Goal: Task Accomplishment & Management: Manage account settings

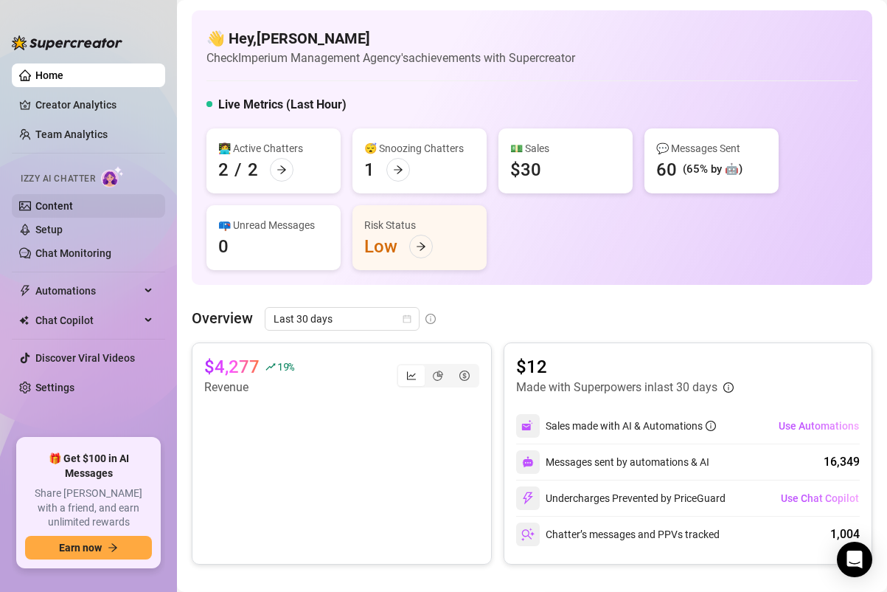
click at [67, 200] on link "Content" at bounding box center [54, 206] width 38 height 12
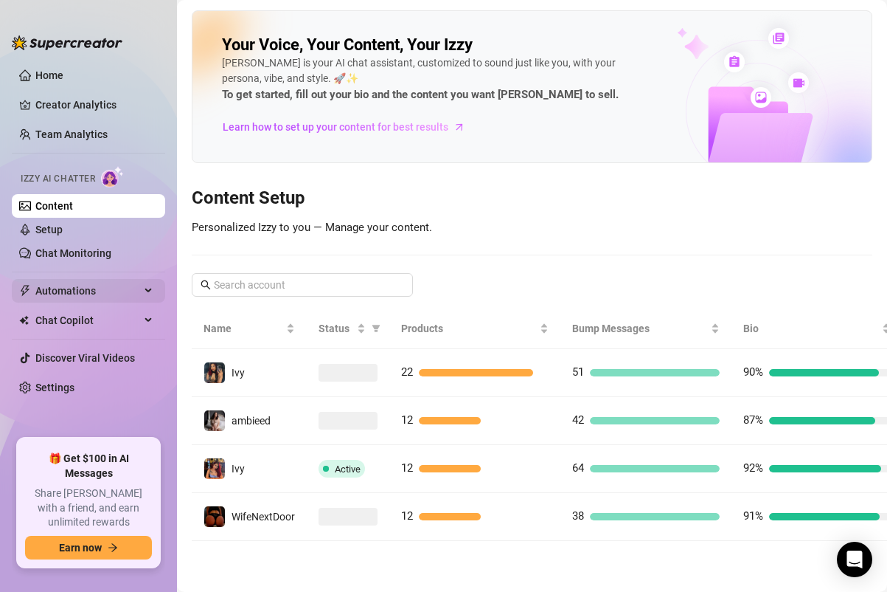
click at [87, 288] on span "Automations" at bounding box center [87, 291] width 105 height 24
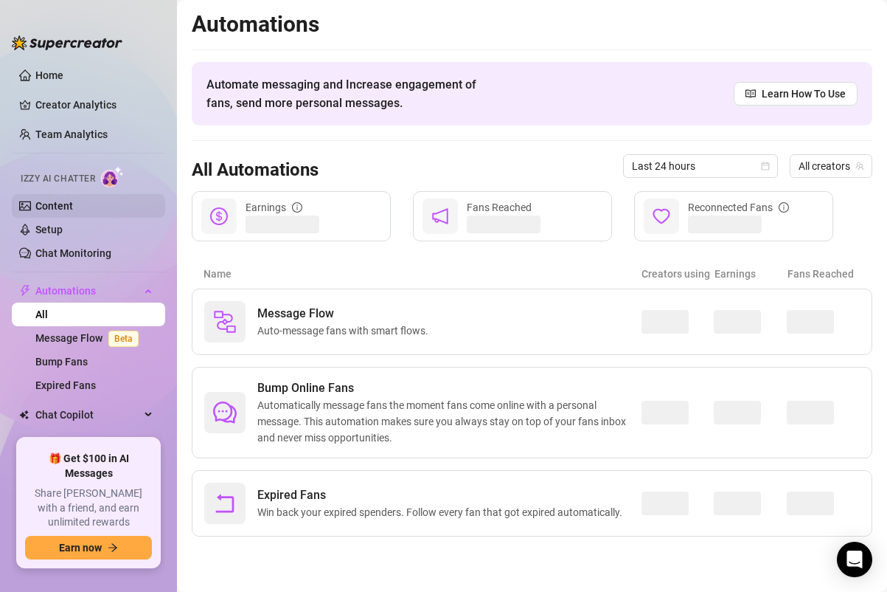
click at [73, 200] on link "Content" at bounding box center [54, 206] width 38 height 12
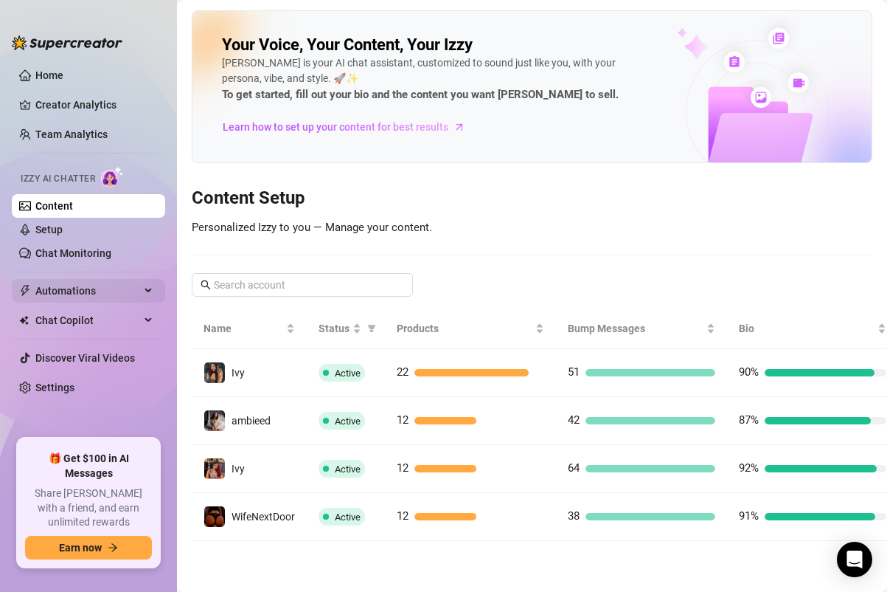
click at [86, 290] on span "Automations" at bounding box center [87, 291] width 105 height 24
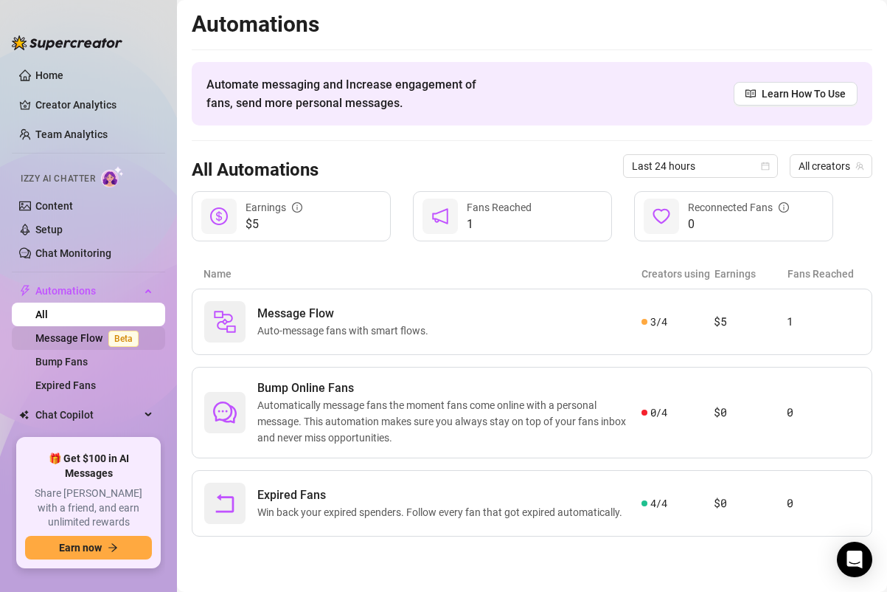
click at [95, 341] on link "Message Flow Beta" at bounding box center [89, 338] width 109 height 12
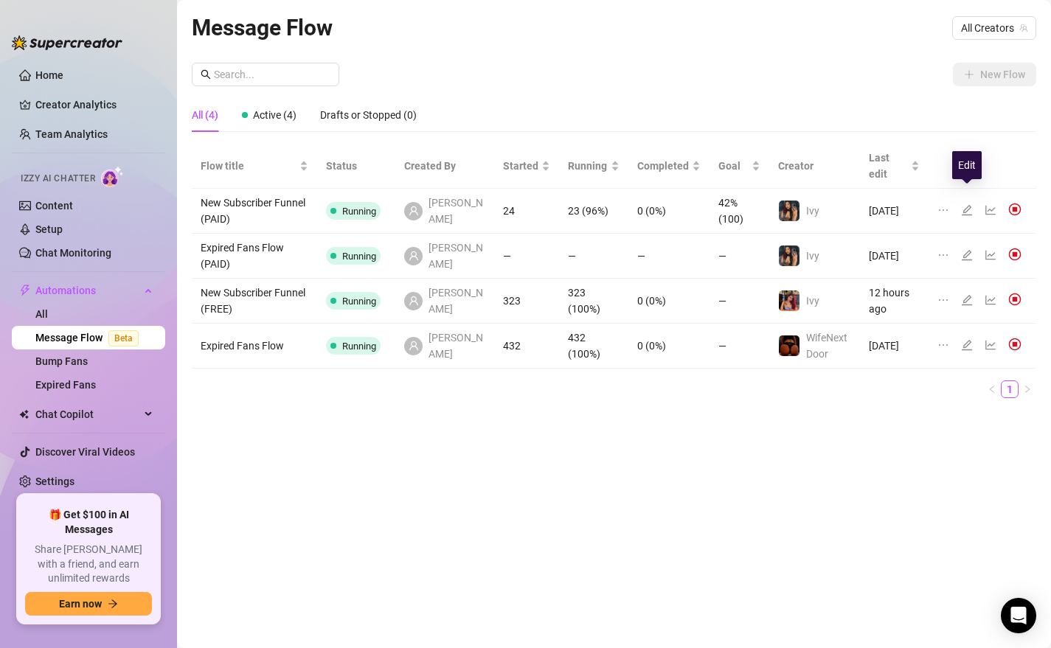
click at [887, 204] on icon "edit" at bounding box center [967, 210] width 12 height 12
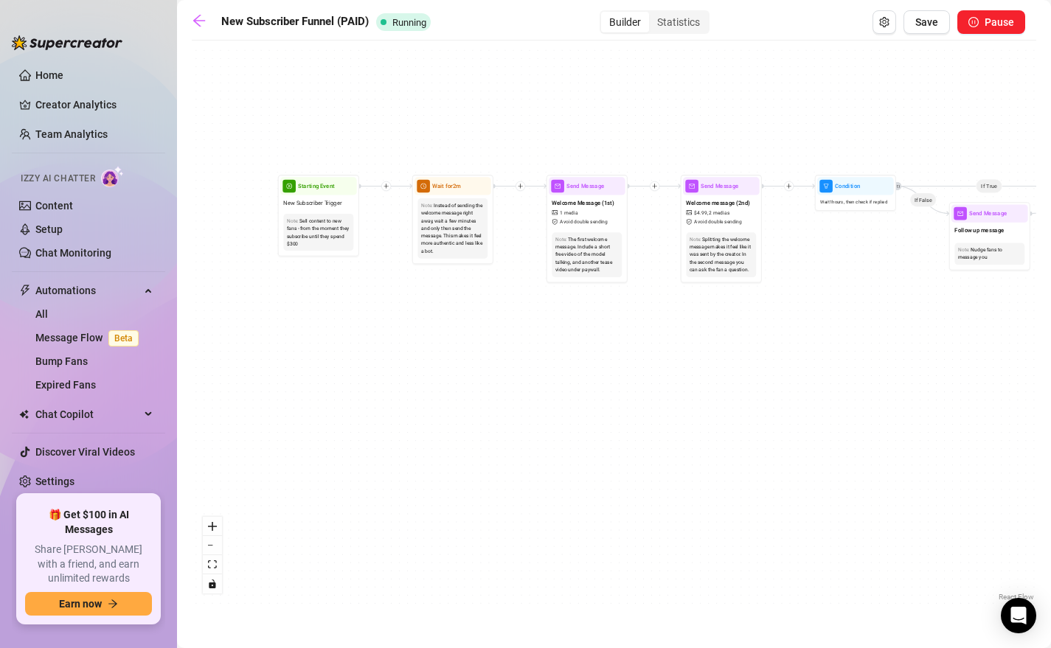
drag, startPoint x: 303, startPoint y: 313, endPoint x: 409, endPoint y: 386, distance: 128.5
click at [409, 386] on div "If True If True If True If False If False If False If True If False Merge Merge…" at bounding box center [614, 326] width 845 height 557
click at [449, 187] on span "Wait for 2m" at bounding box center [446, 185] width 29 height 9
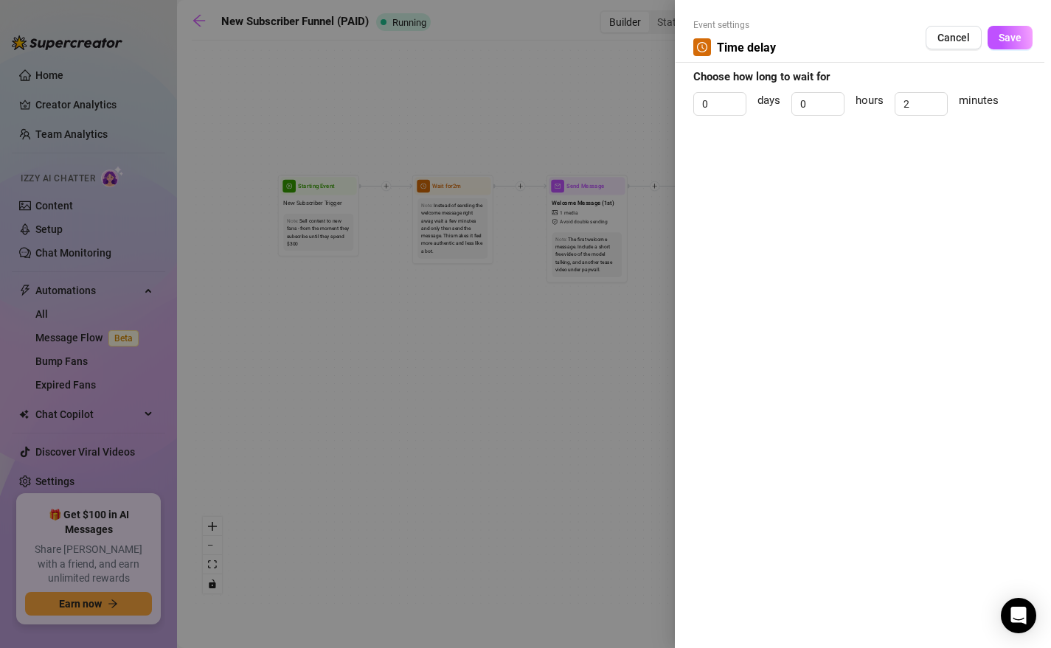
click at [489, 288] on div at bounding box center [525, 324] width 1051 height 648
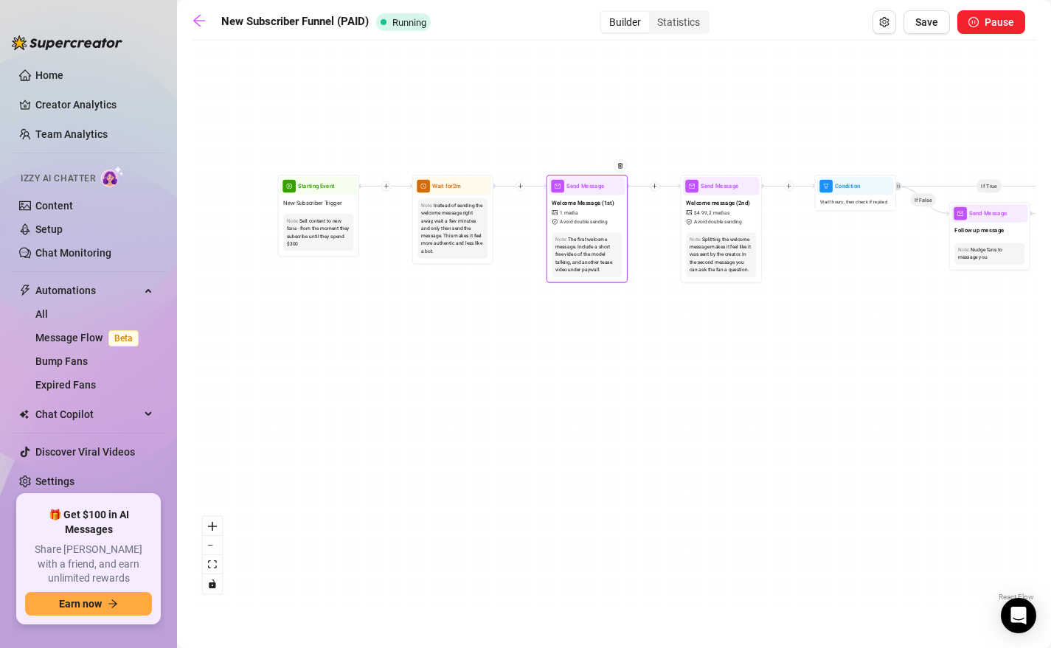
click at [569, 187] on span "Send Message" at bounding box center [585, 185] width 38 height 9
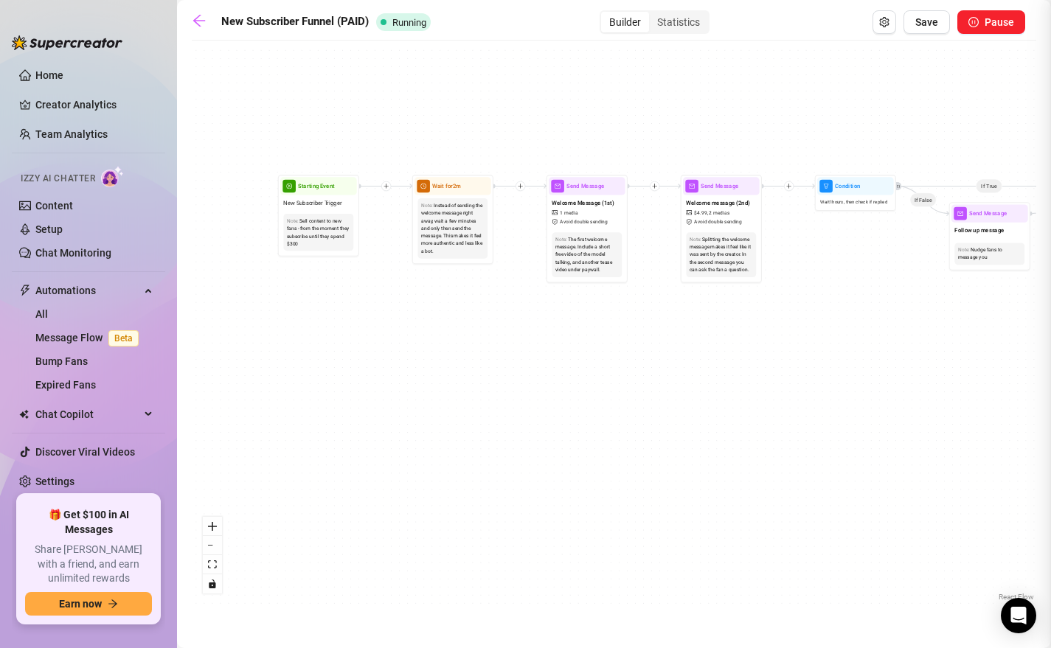
type textarea "hiiii baby!! thanks for supporting me i know youre going to love it here🤭❤️‍🔥"
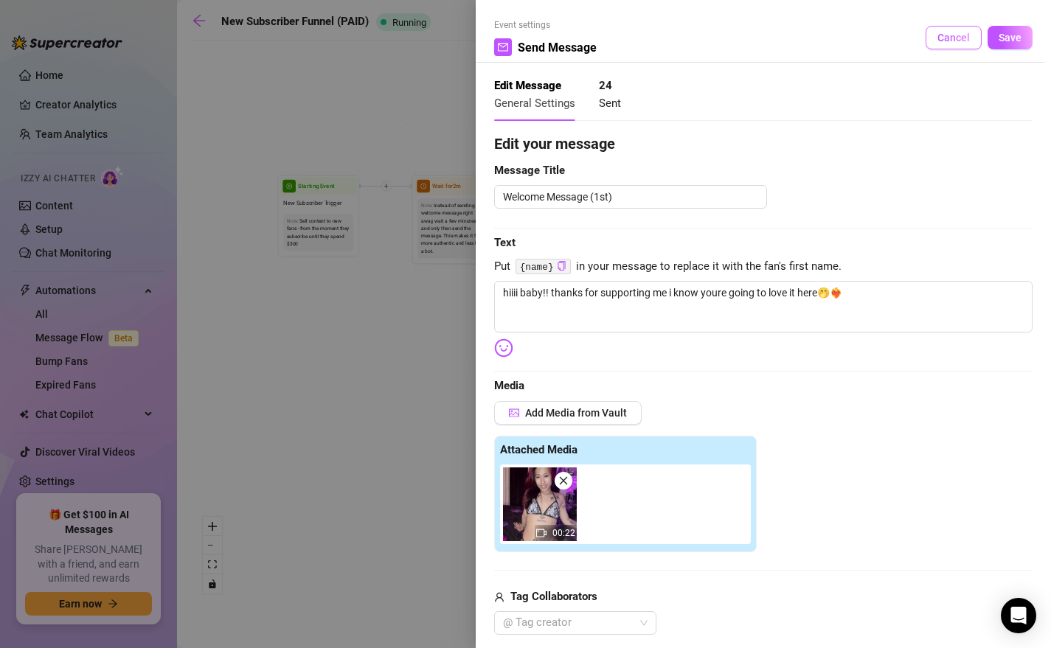
click at [887, 35] on span "Cancel" at bounding box center [953, 38] width 32 height 12
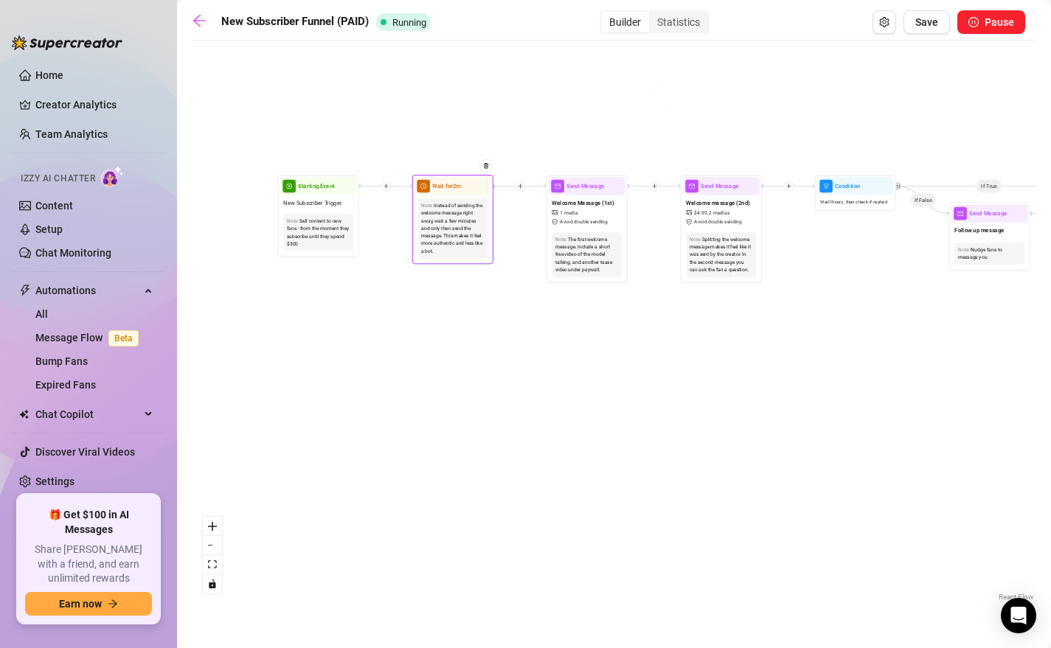
click at [452, 190] on span "Wait for 2m" at bounding box center [446, 185] width 29 height 9
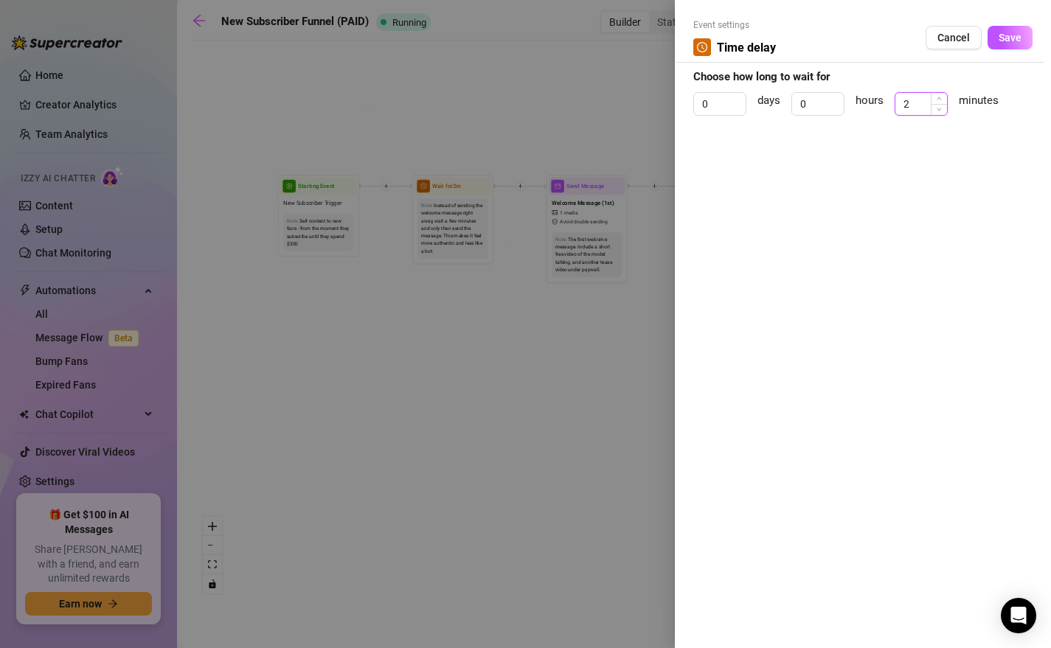
click at [887, 99] on input "2" at bounding box center [921, 104] width 52 height 22
click at [887, 27] on button "Cancel" at bounding box center [954, 38] width 56 height 24
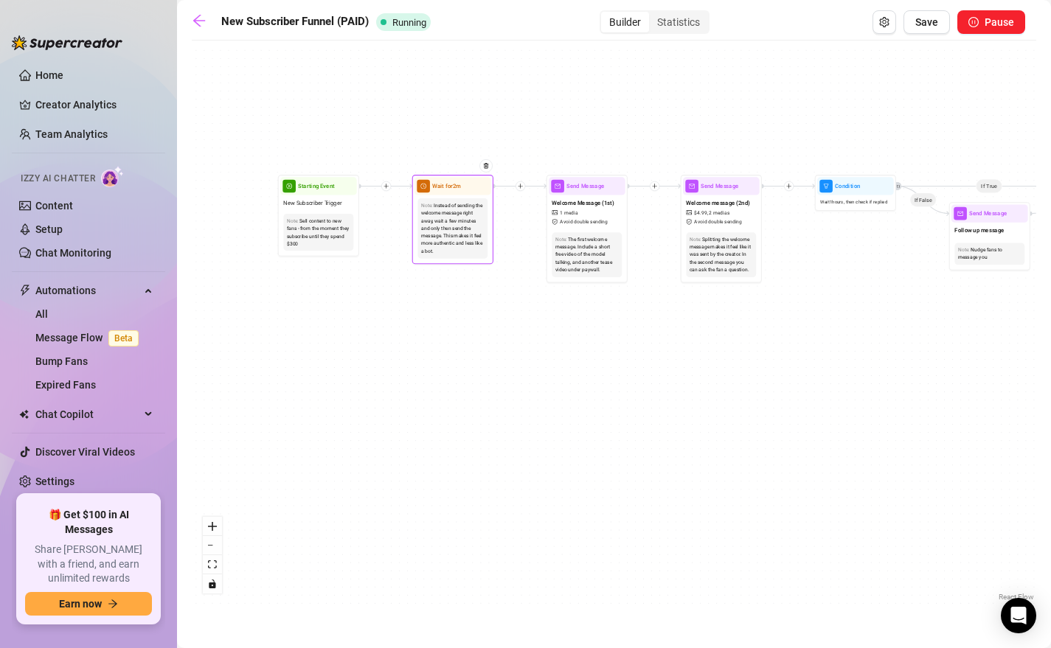
click at [458, 190] on div "Wait for 2m" at bounding box center [453, 186] width 77 height 18
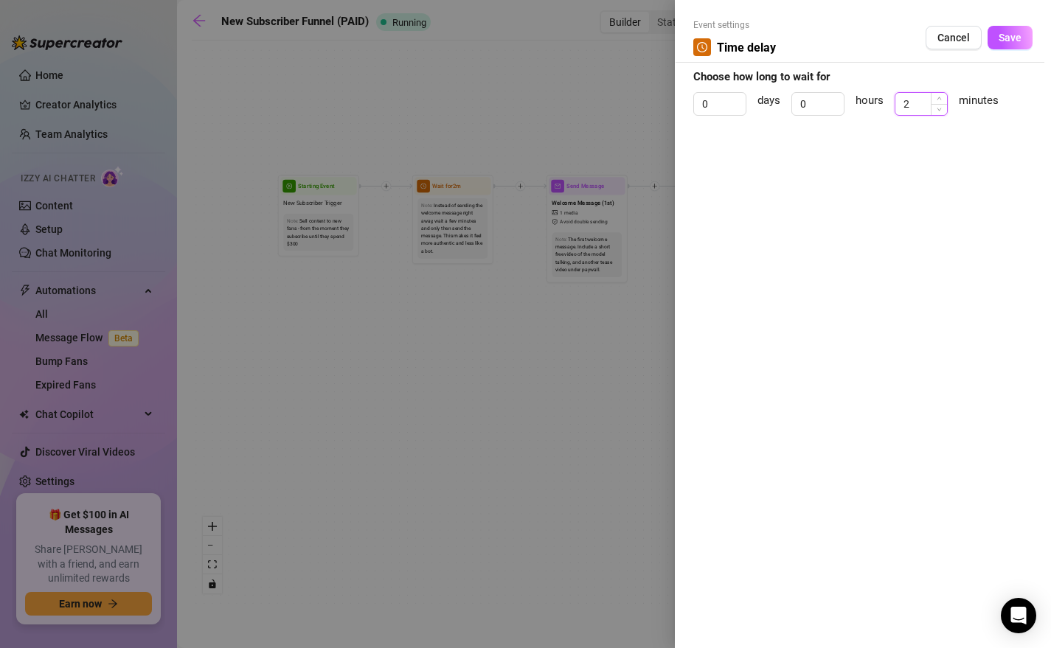
click at [887, 104] on input "2" at bounding box center [921, 104] width 52 height 22
type input "5"
click at [887, 46] on button "Save" at bounding box center [1010, 38] width 45 height 24
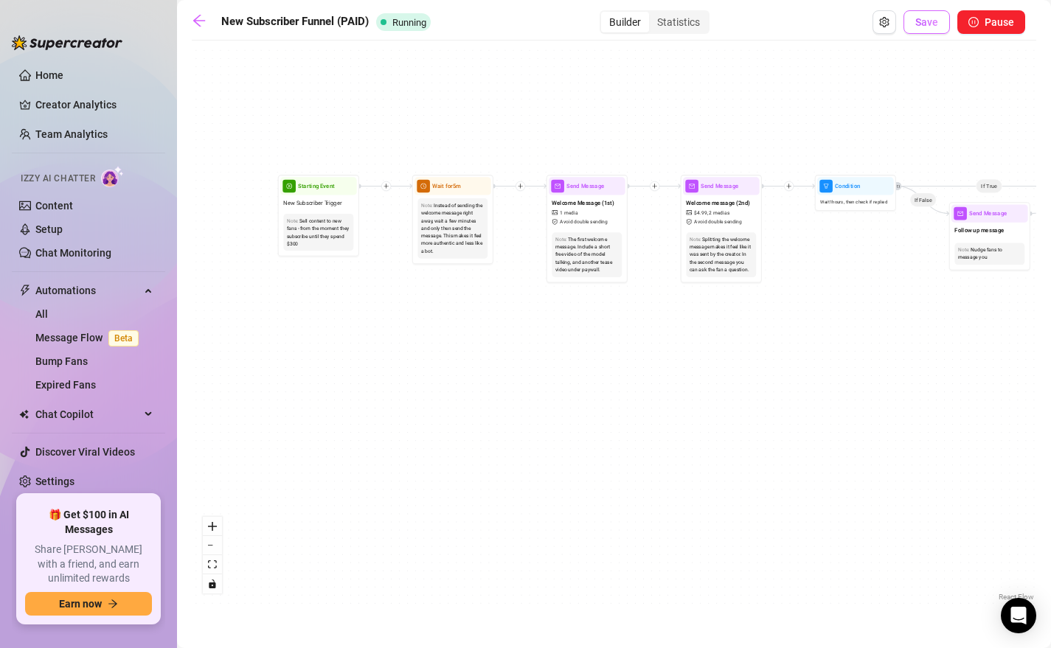
click at [887, 22] on span "Save" at bounding box center [926, 22] width 23 height 12
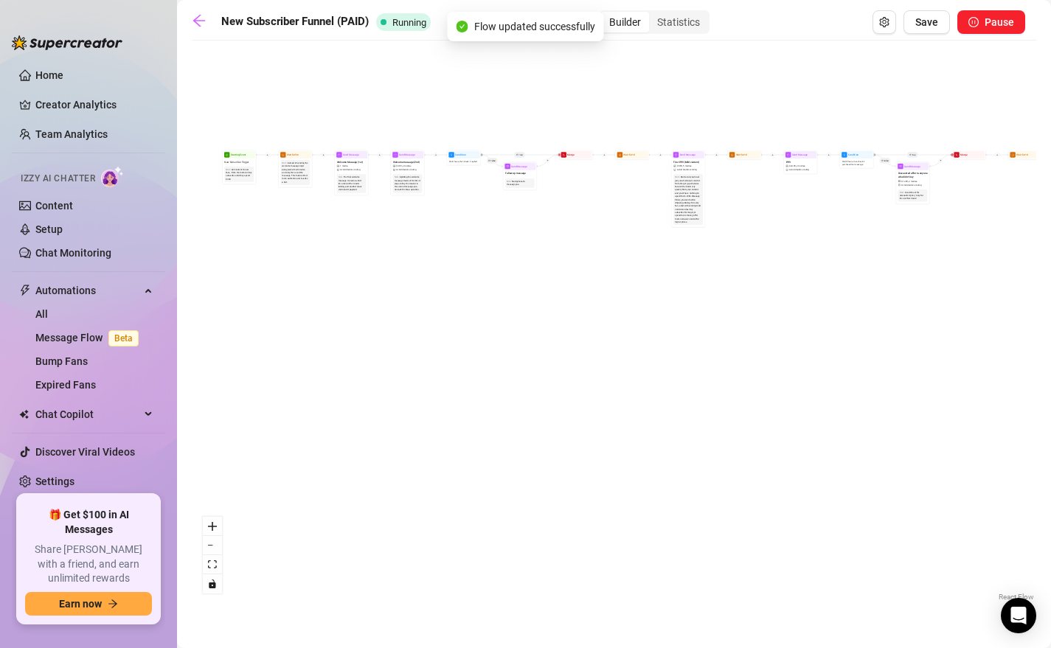
drag, startPoint x: 308, startPoint y: 342, endPoint x: 406, endPoint y: 406, distance: 117.6
click at [403, 406] on div "If True If False If True If False If True If False If True If False Merge Merge…" at bounding box center [614, 326] width 845 height 557
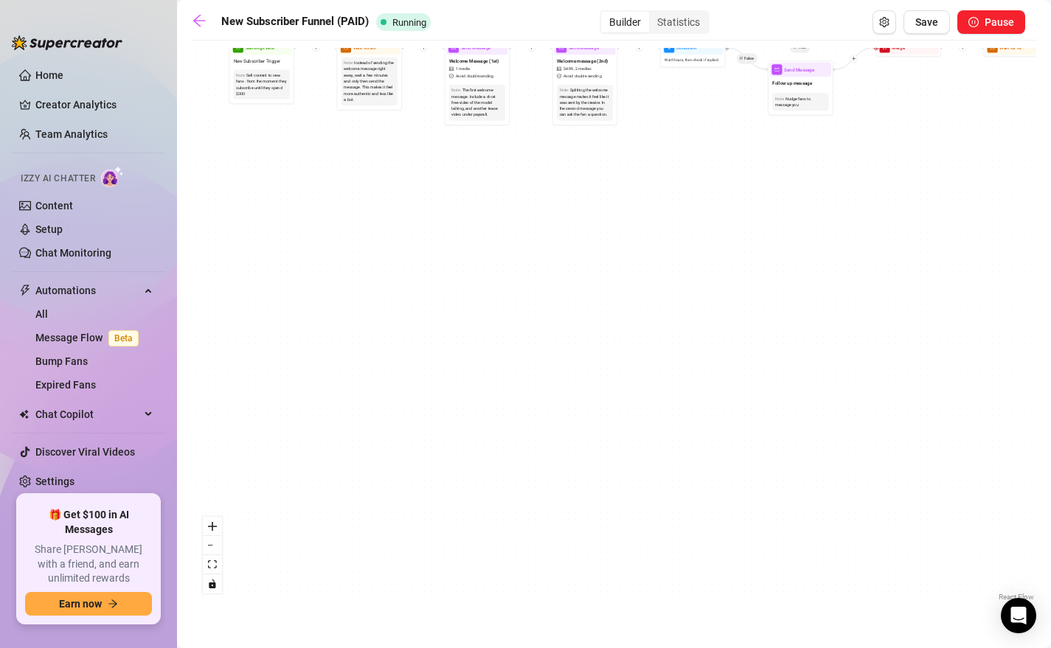
drag, startPoint x: 417, startPoint y: 330, endPoint x: 417, endPoint y: 415, distance: 84.8
click at [417, 415] on div "If True If False If True If False If True If False If True If False Merge Merge…" at bounding box center [614, 326] width 845 height 557
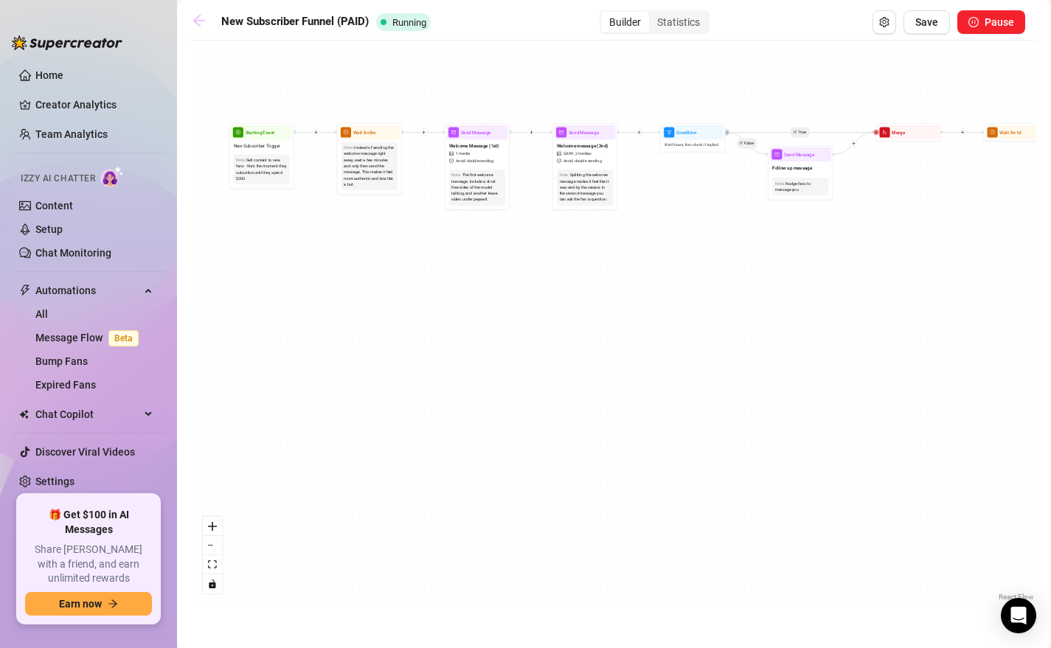
click at [204, 30] on link at bounding box center [203, 22] width 22 height 18
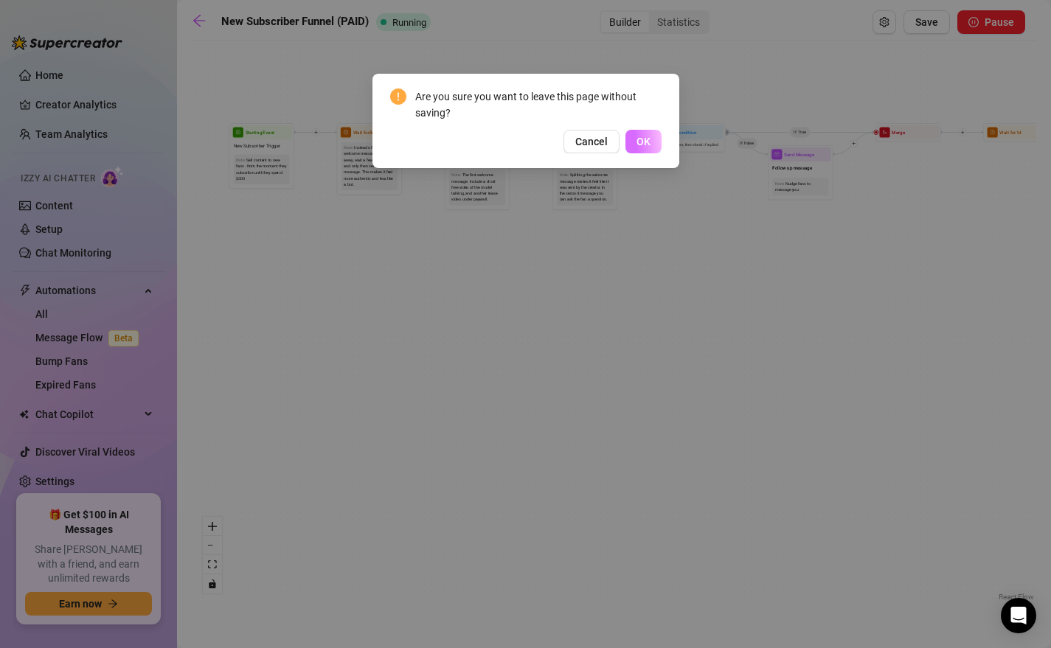
click at [645, 144] on span "OK" at bounding box center [644, 142] width 14 height 12
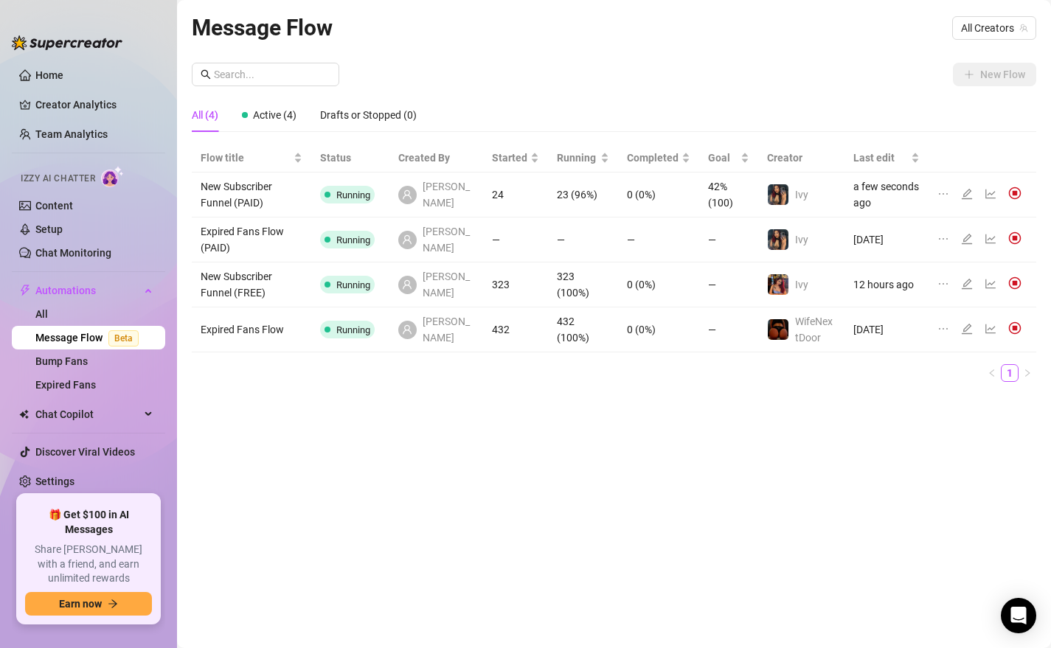
click at [887, 282] on icon "edit" at bounding box center [967, 284] width 10 height 10
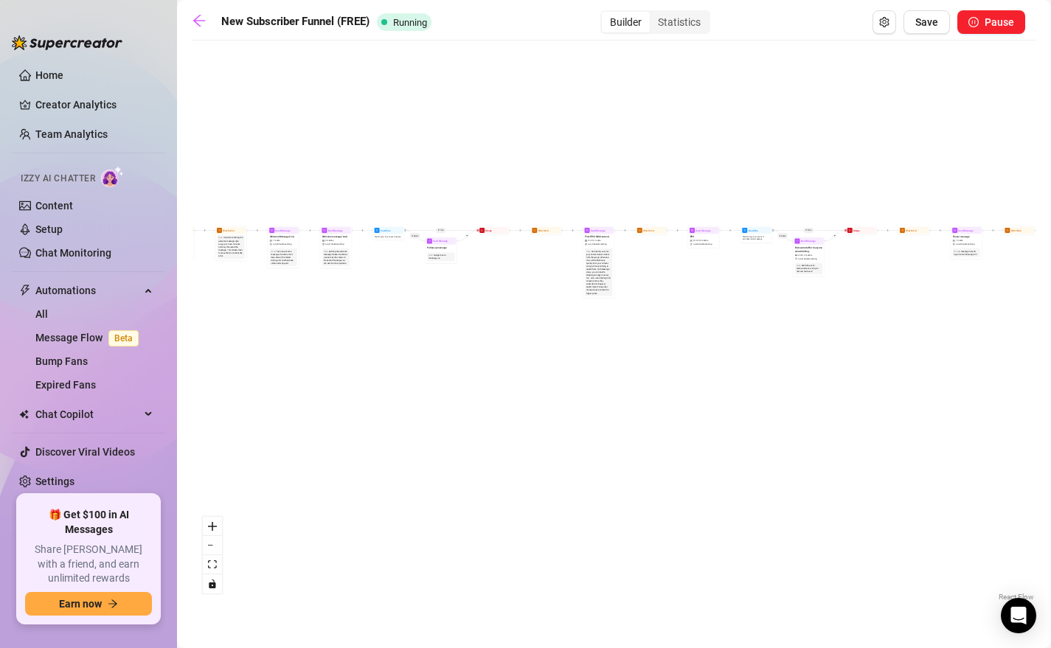
drag, startPoint x: 254, startPoint y: 344, endPoint x: 367, endPoint y: 372, distance: 115.4
click at [367, 372] on div "If True If True If True If False If False If False If True If False Merge Merge…" at bounding box center [614, 326] width 845 height 557
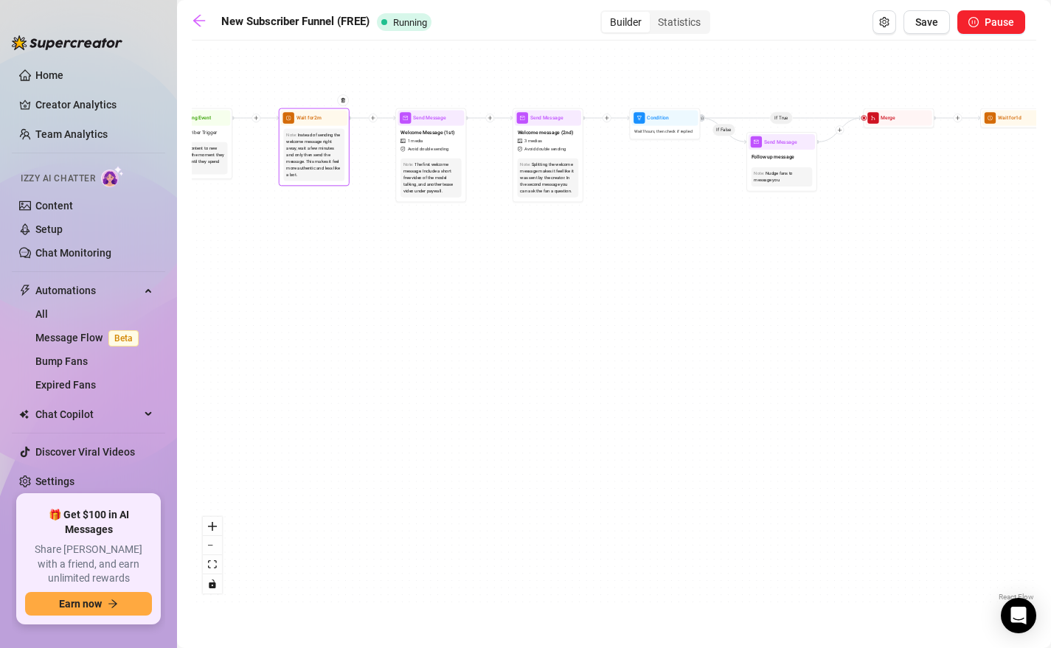
click at [313, 120] on span "Wait for 2m" at bounding box center [309, 118] width 25 height 8
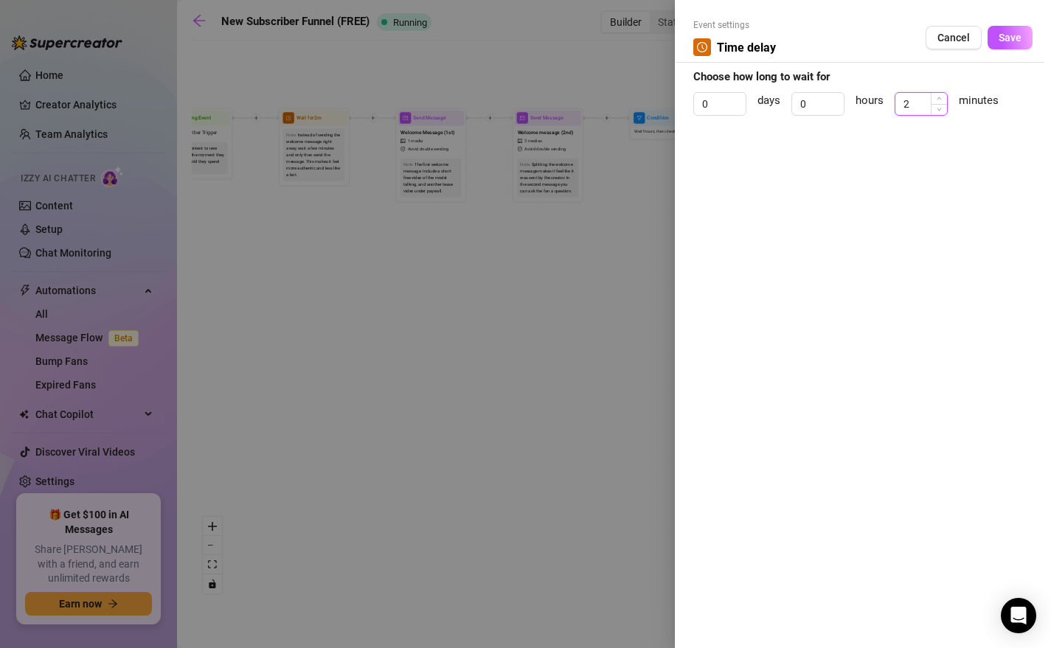
click at [887, 95] on input "2" at bounding box center [921, 104] width 52 height 22
type input "5"
click at [887, 39] on button "Save" at bounding box center [1010, 38] width 45 height 24
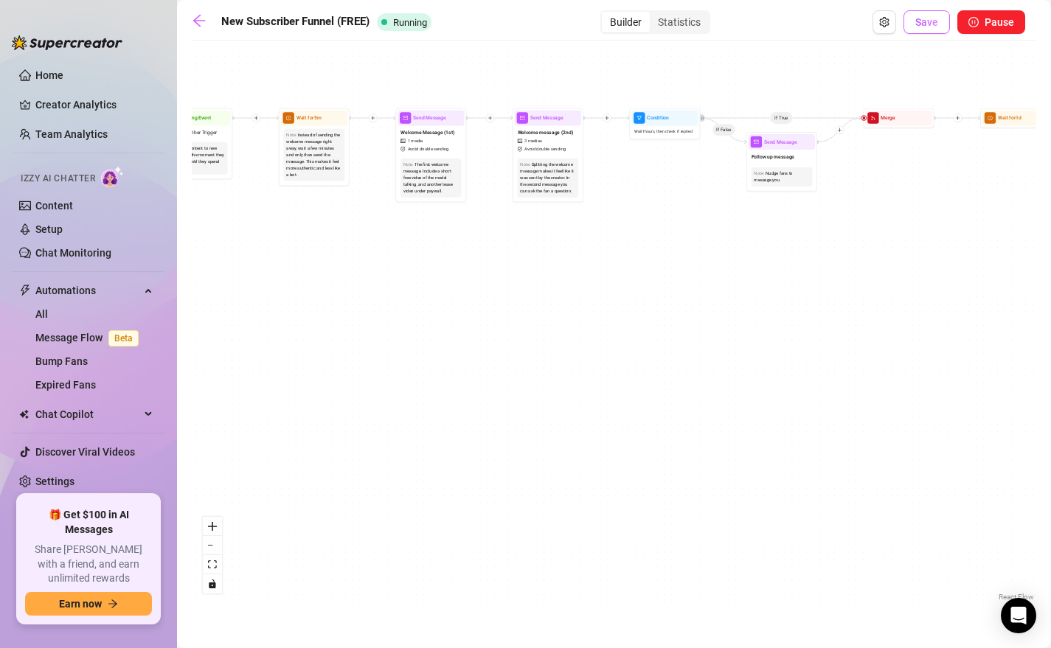
click at [887, 22] on button "Save" at bounding box center [927, 22] width 46 height 24
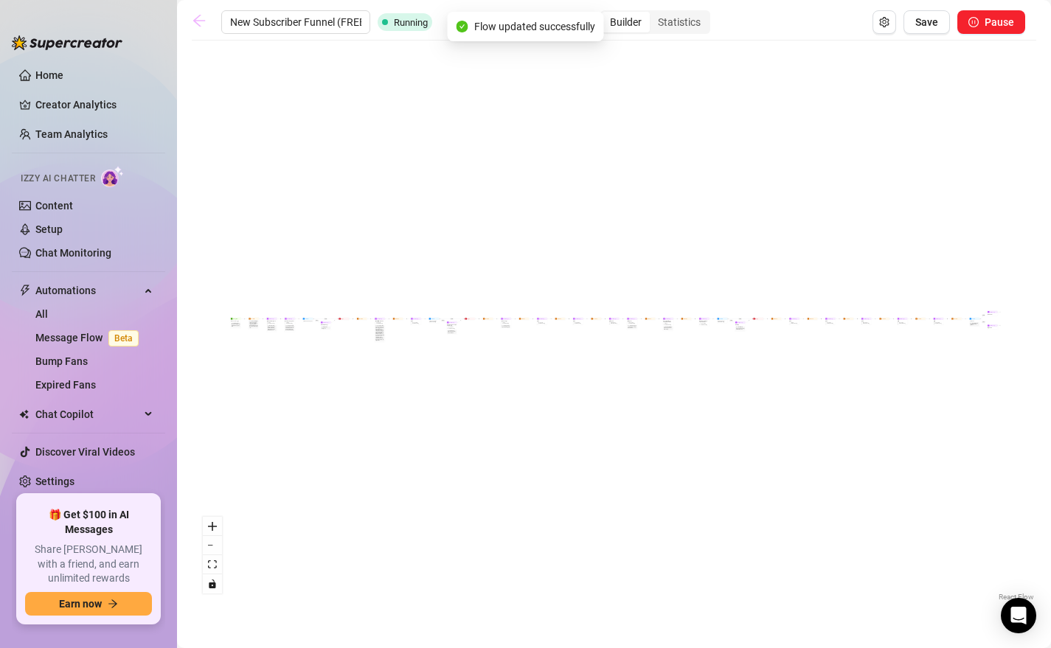
click at [198, 21] on icon "arrow-left" at bounding box center [199, 20] width 15 height 15
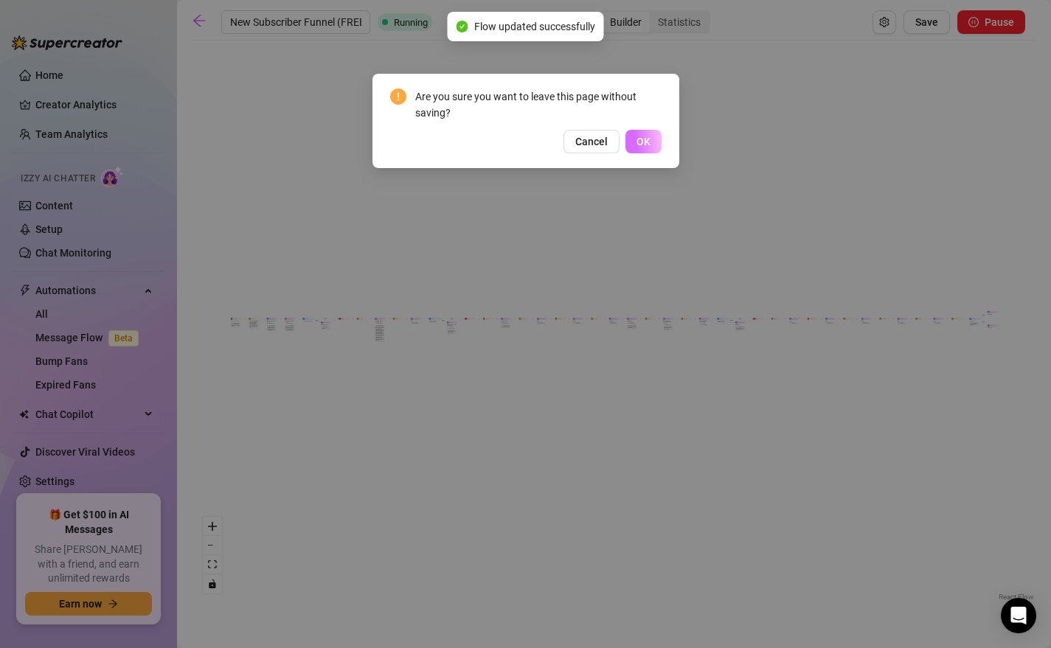
click at [643, 138] on span "OK" at bounding box center [644, 142] width 14 height 12
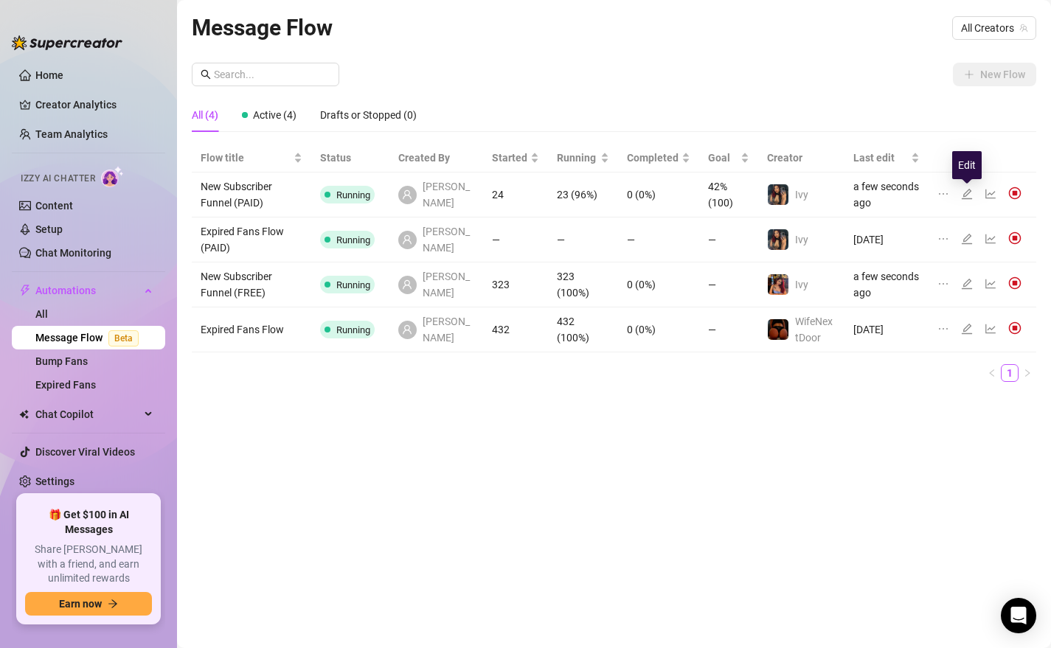
click at [887, 198] on icon "edit" at bounding box center [967, 194] width 10 height 10
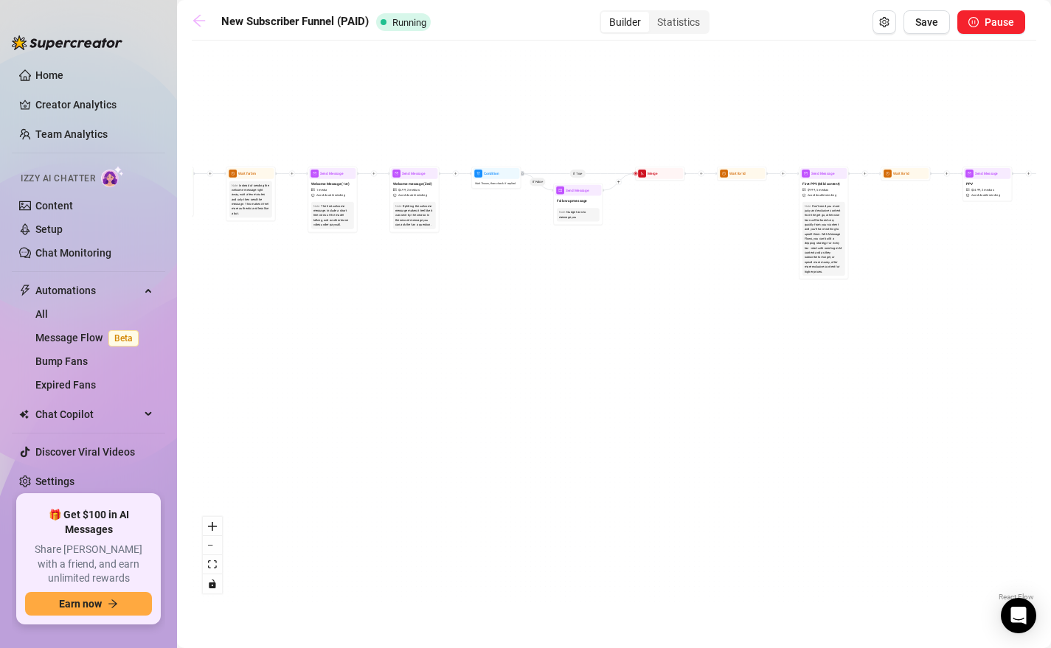
click at [198, 26] on icon "arrow-left" at bounding box center [199, 20] width 15 height 15
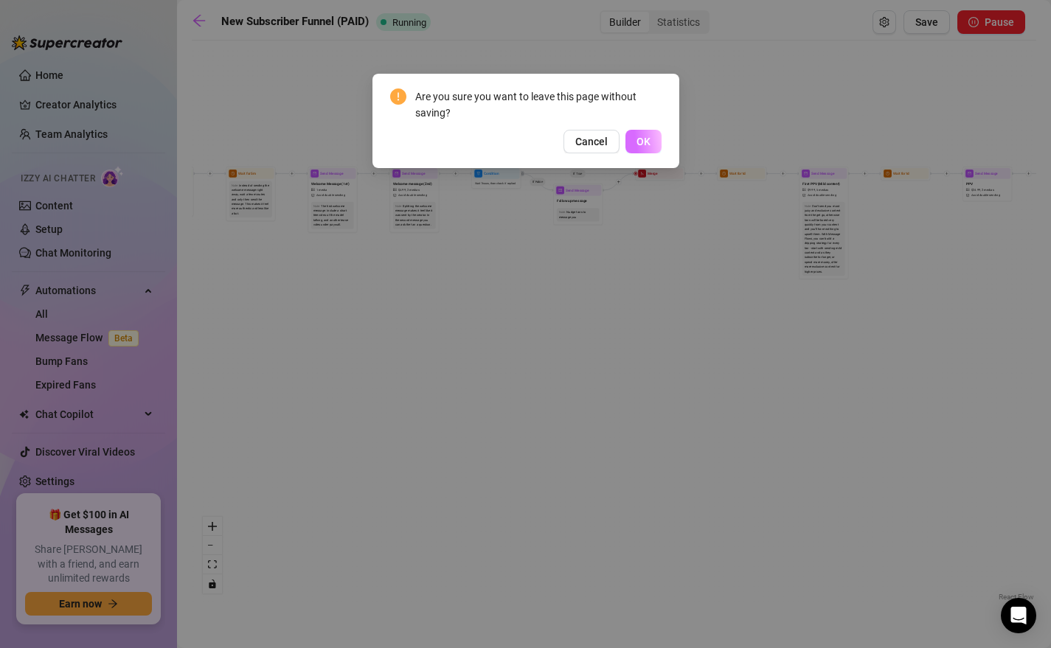
click at [642, 136] on span "OK" at bounding box center [644, 142] width 14 height 12
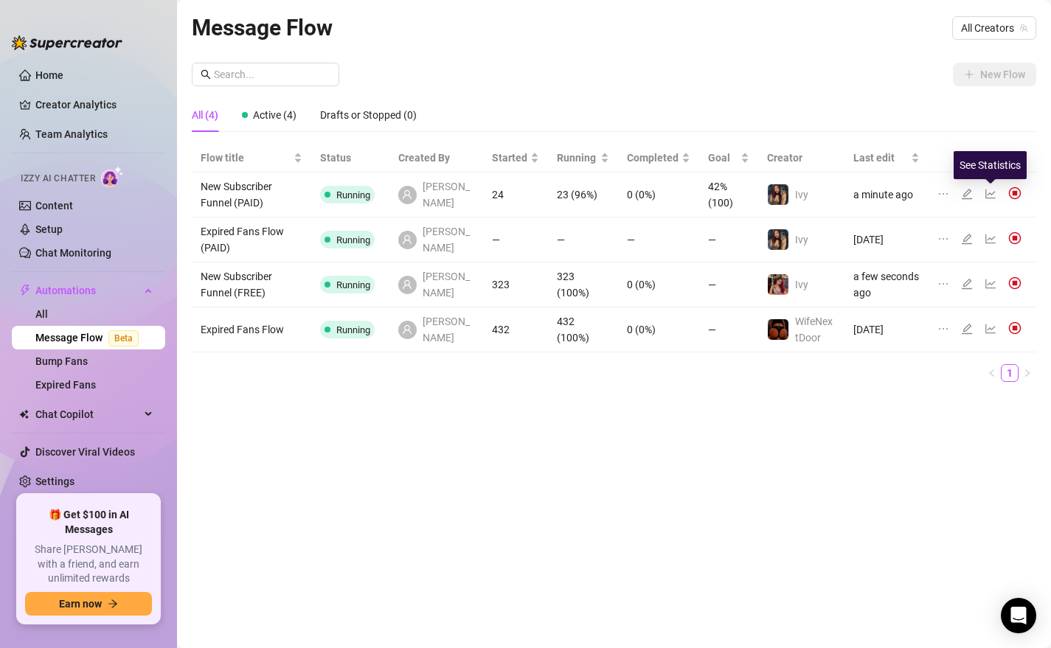
click at [887, 197] on icon "line-chart" at bounding box center [991, 194] width 12 height 12
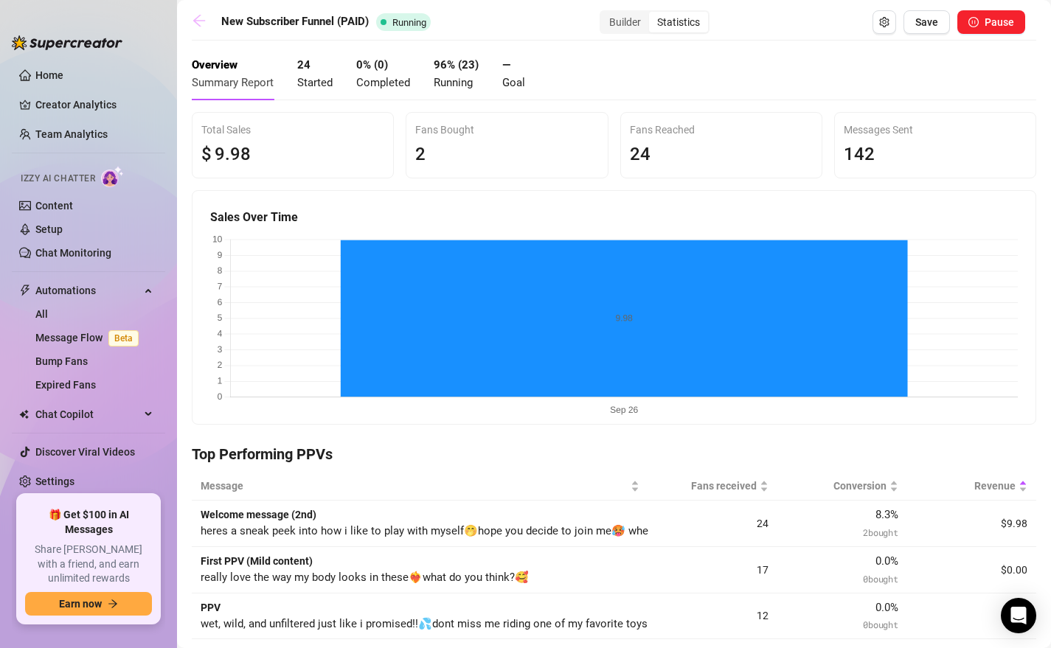
click at [195, 15] on icon "arrow-left" at bounding box center [199, 20] width 15 height 15
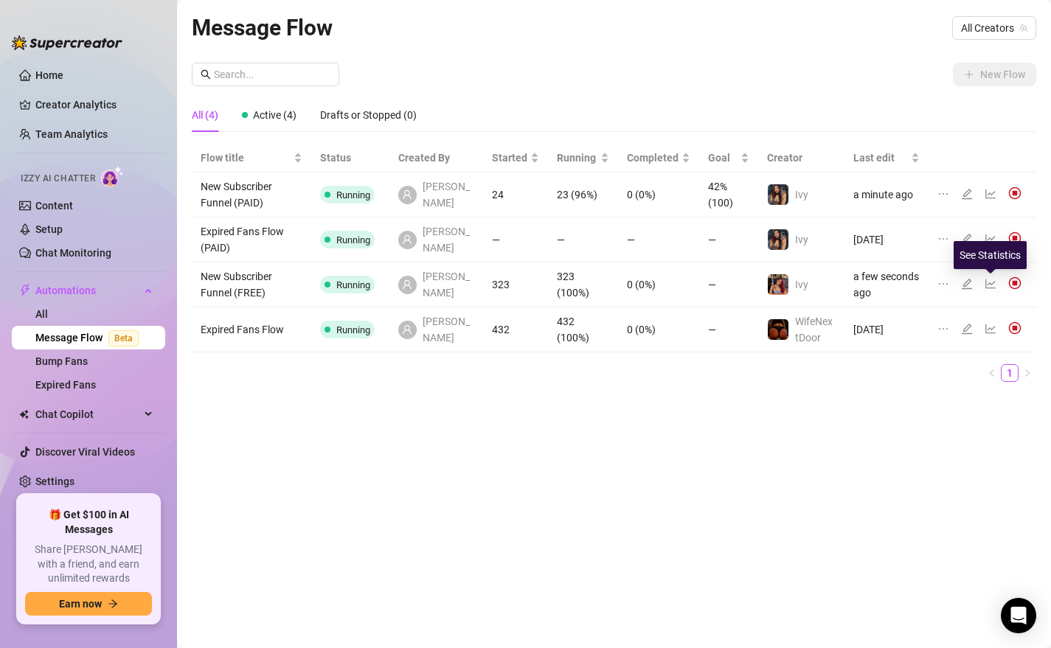
click at [887, 284] on icon "line-chart" at bounding box center [990, 285] width 10 height 10
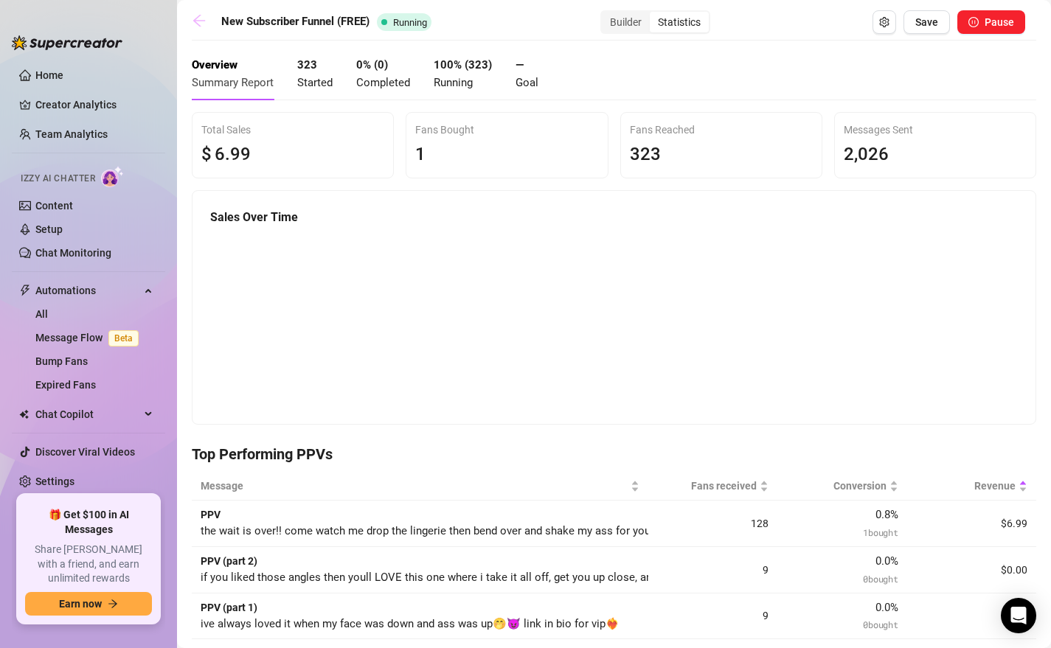
click at [201, 26] on icon "arrow-left" at bounding box center [199, 20] width 15 height 15
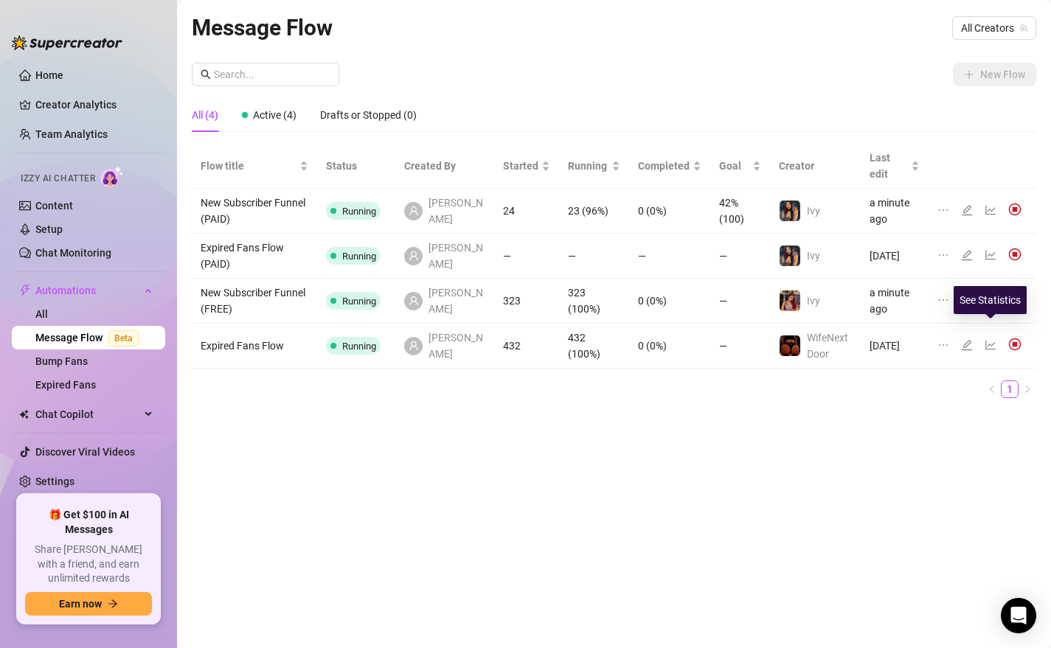
click at [887, 341] on icon "line-chart" at bounding box center [990, 346] width 10 height 10
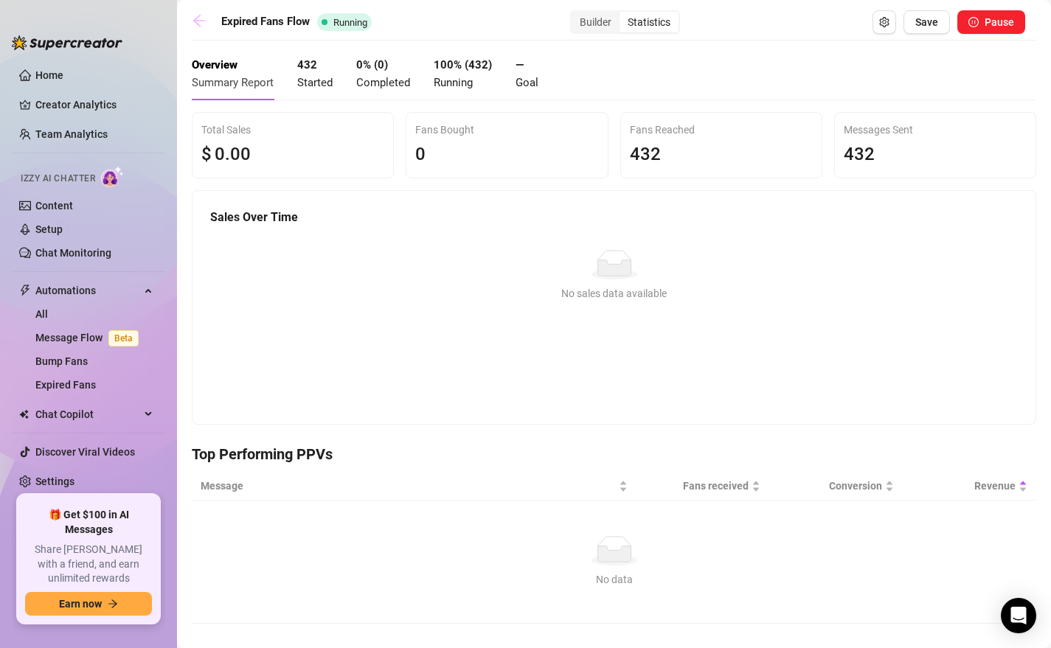
click at [203, 18] on icon "arrow-left" at bounding box center [199, 20] width 15 height 15
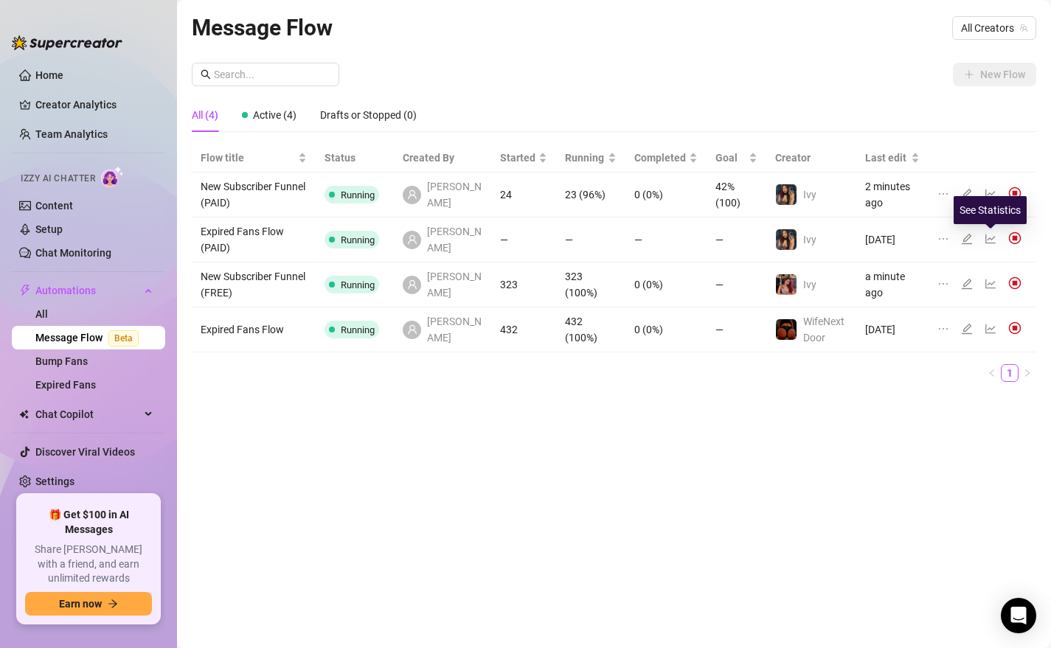
click at [887, 240] on icon "line-chart" at bounding box center [990, 240] width 10 height 10
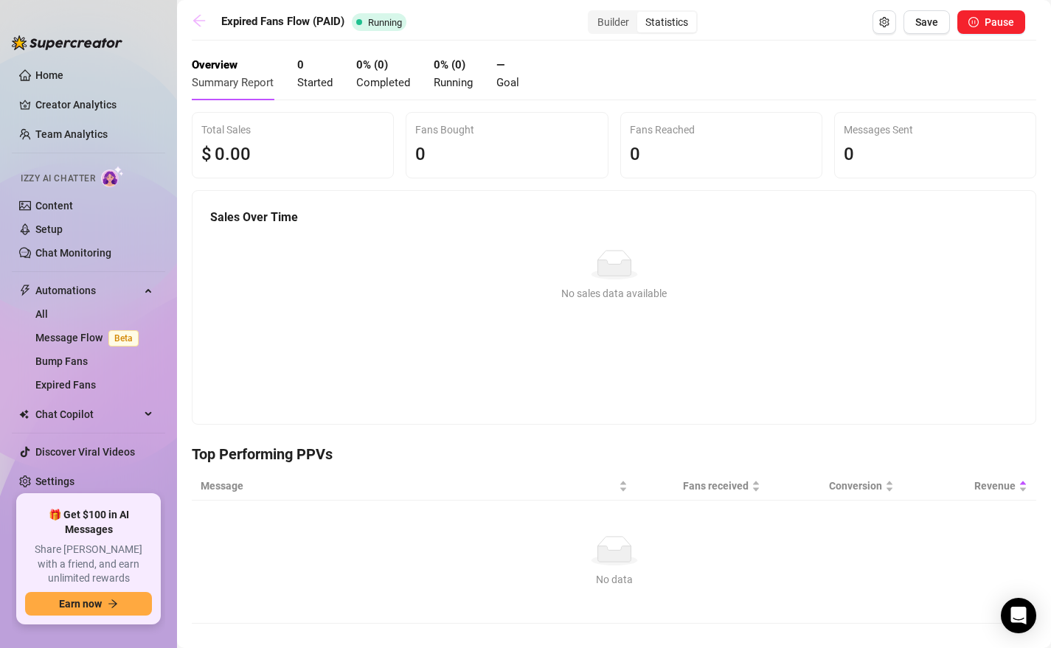
click at [207, 24] on link at bounding box center [203, 22] width 22 height 18
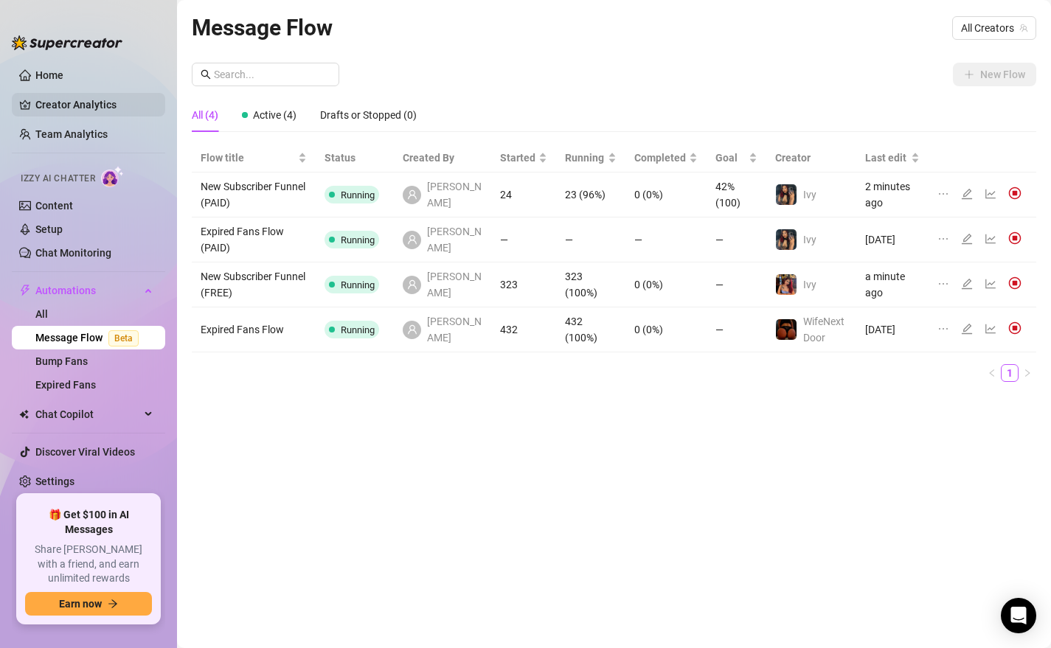
click at [63, 97] on link "Creator Analytics" at bounding box center [94, 105] width 118 height 24
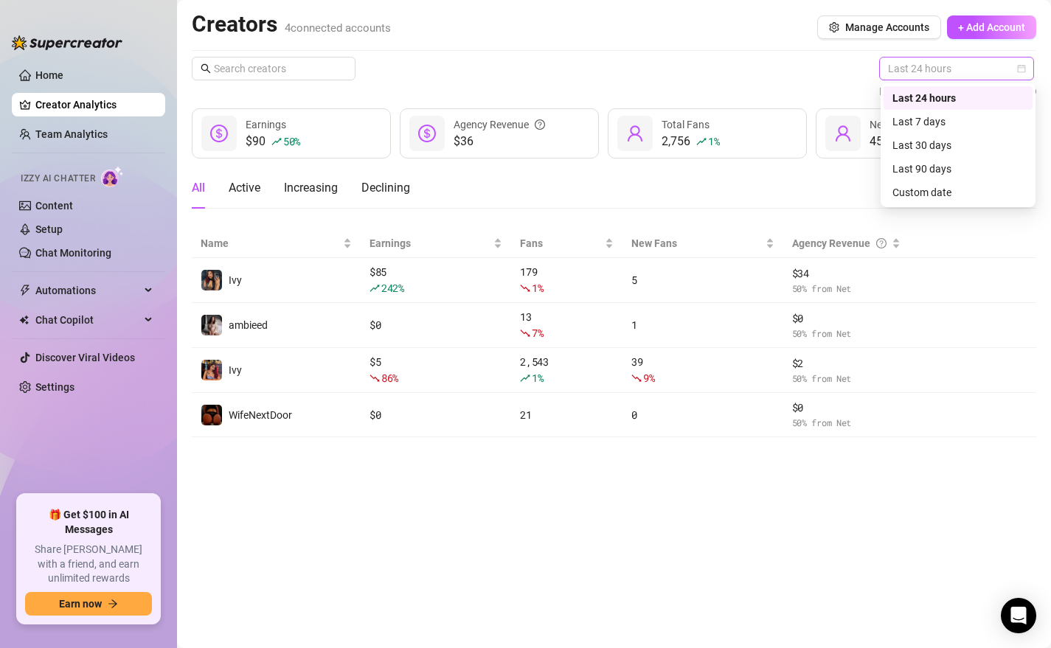
click at [887, 65] on span "Last 24 hours" at bounding box center [956, 69] width 137 height 22
click at [887, 91] on div "Last 24 hours" at bounding box center [957, 98] width 131 height 16
click at [887, 75] on span "Last 24 hours" at bounding box center [956, 69] width 137 height 22
click at [887, 97] on div "Last 24 hours" at bounding box center [957, 98] width 131 height 16
click at [887, 72] on span "Last 24 hours" at bounding box center [956, 69] width 137 height 22
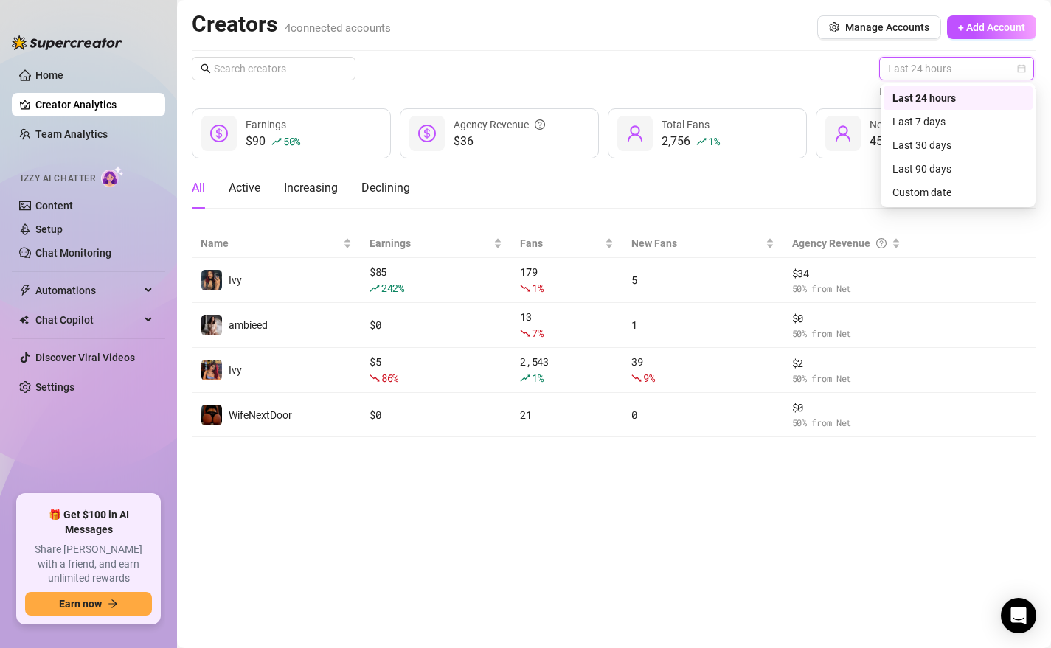
click at [887, 90] on div "Last 24 hours" at bounding box center [957, 98] width 131 height 16
click at [887, 67] on span "Last 24 hours" at bounding box center [956, 69] width 137 height 22
click at [887, 91] on div "Last 24 hours" at bounding box center [957, 98] width 131 height 16
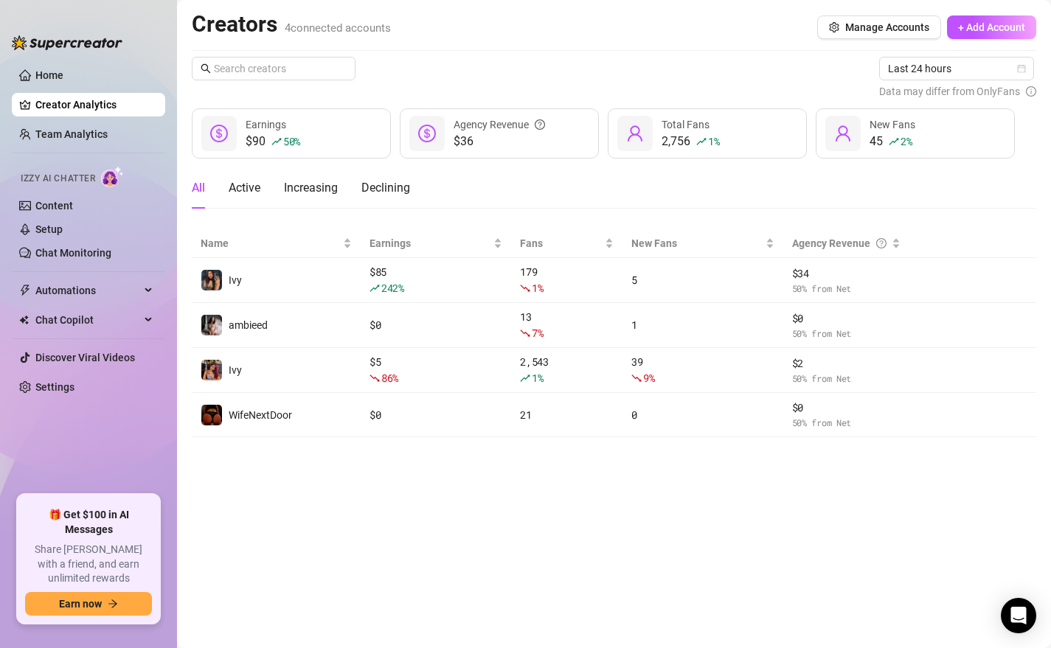
click at [816, 70] on div "Last 24 hours Data may differ from OnlyFans" at bounding box center [614, 78] width 845 height 43
